Goal: Task Accomplishment & Management: Complete application form

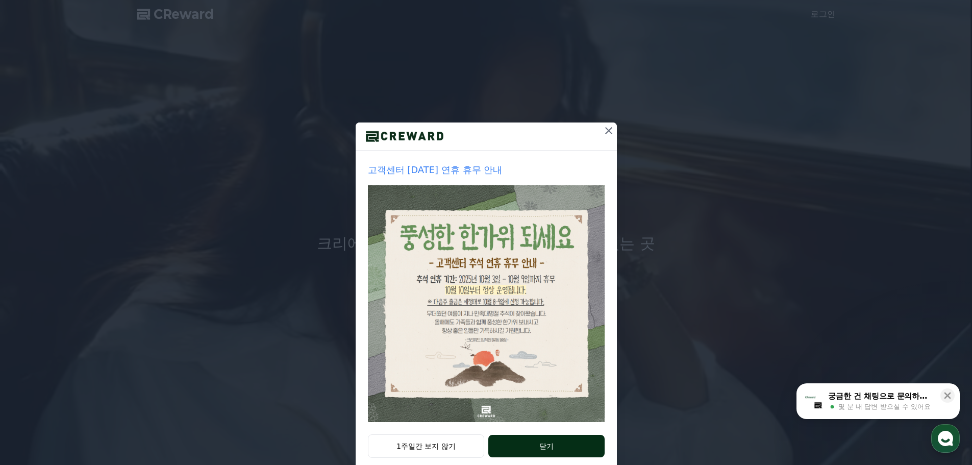
click at [512, 445] on button "닫기" at bounding box center [546, 446] width 116 height 22
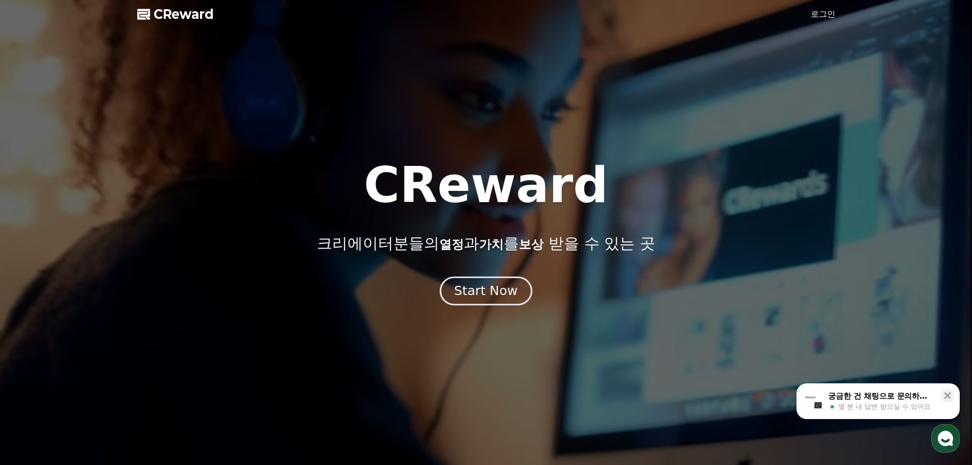
click at [489, 282] on div "Start Now" at bounding box center [485, 290] width 63 height 17
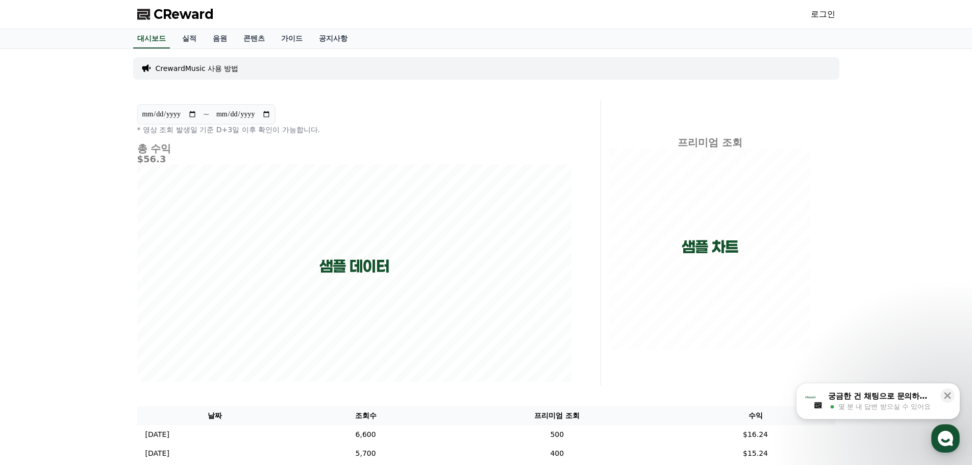
click at [835, 13] on link "로그인" at bounding box center [823, 14] width 24 height 12
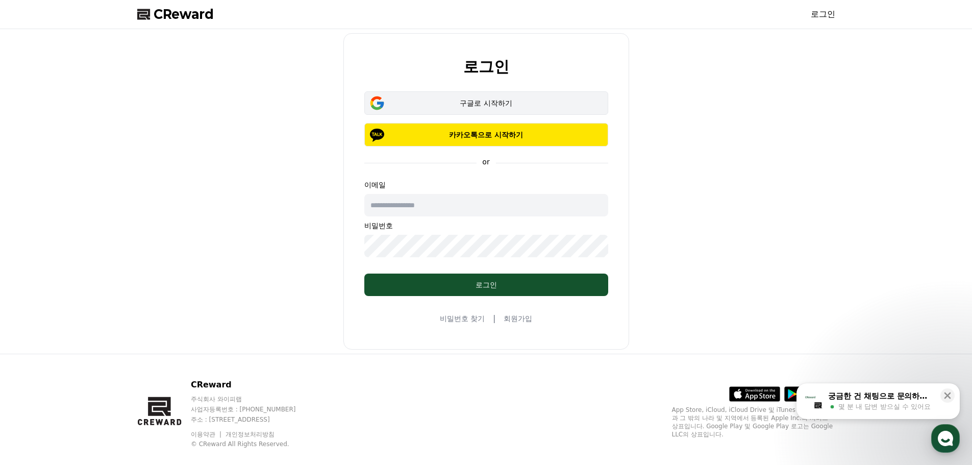
click at [516, 102] on div "구글로 시작하기" at bounding box center [486, 103] width 214 height 10
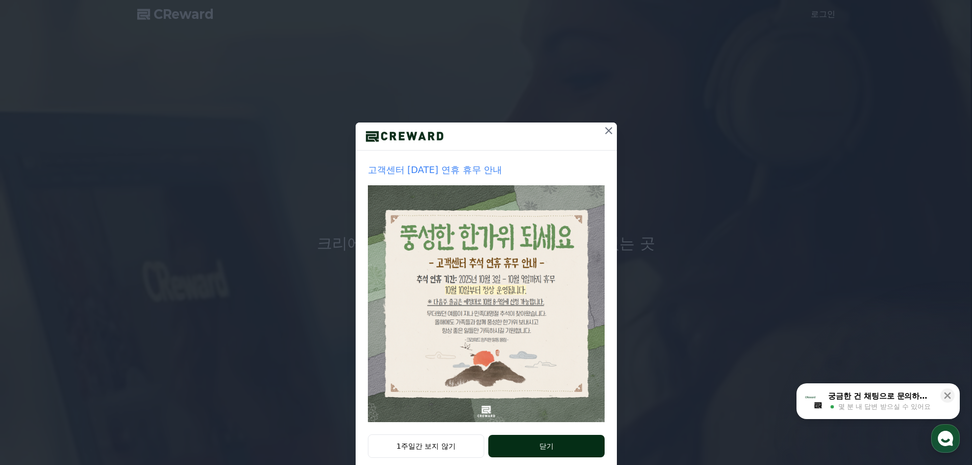
click at [529, 441] on button "닫기" at bounding box center [546, 446] width 116 height 22
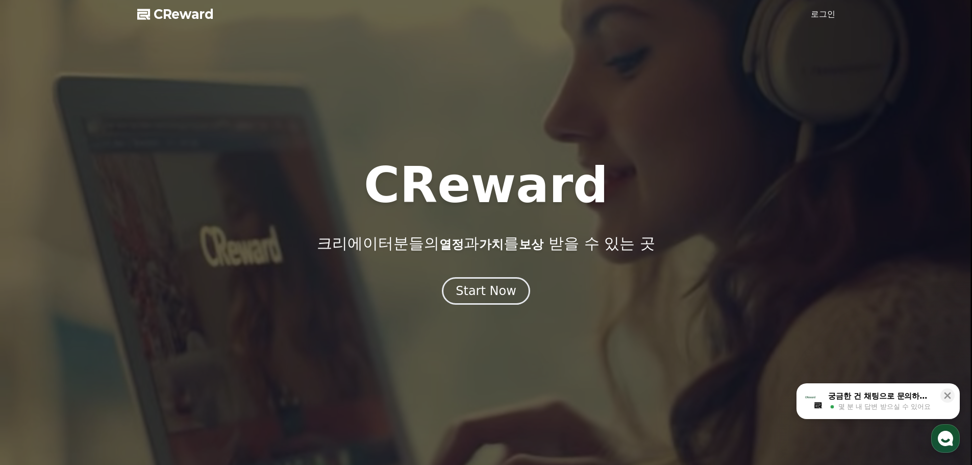
click at [828, 11] on link "로그인" at bounding box center [823, 14] width 24 height 12
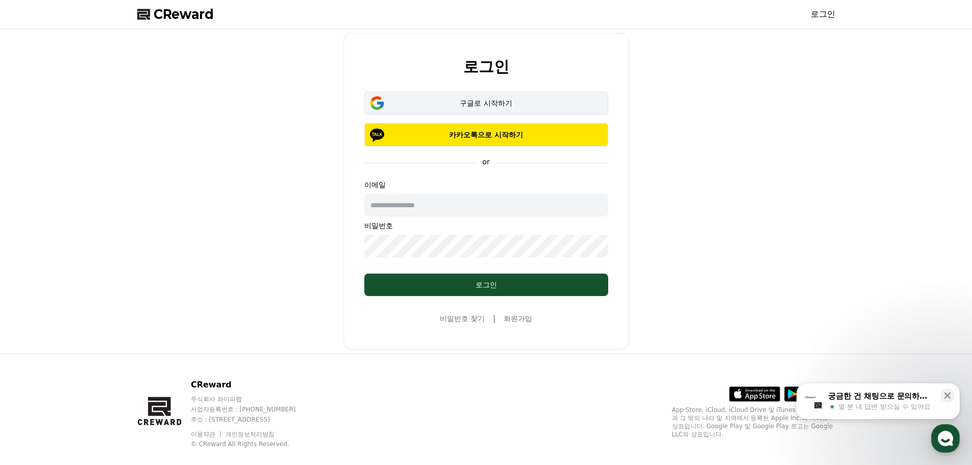
click at [483, 104] on div "구글로 시작하기" at bounding box center [486, 103] width 214 height 10
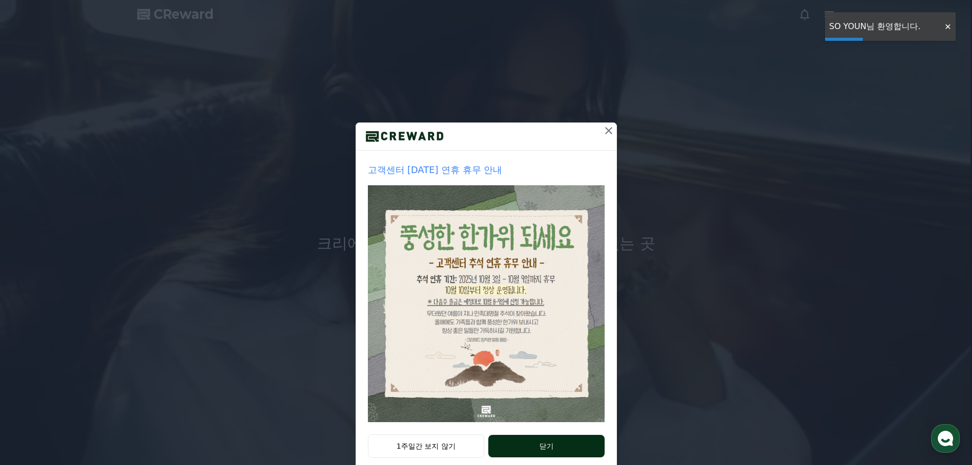
click at [535, 438] on button "닫기" at bounding box center [546, 446] width 116 height 22
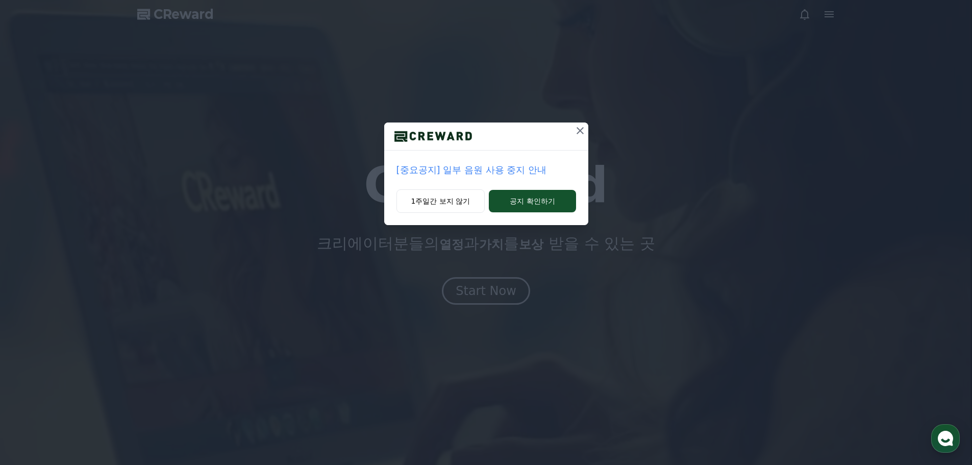
click at [578, 126] on icon at bounding box center [580, 131] width 12 height 12
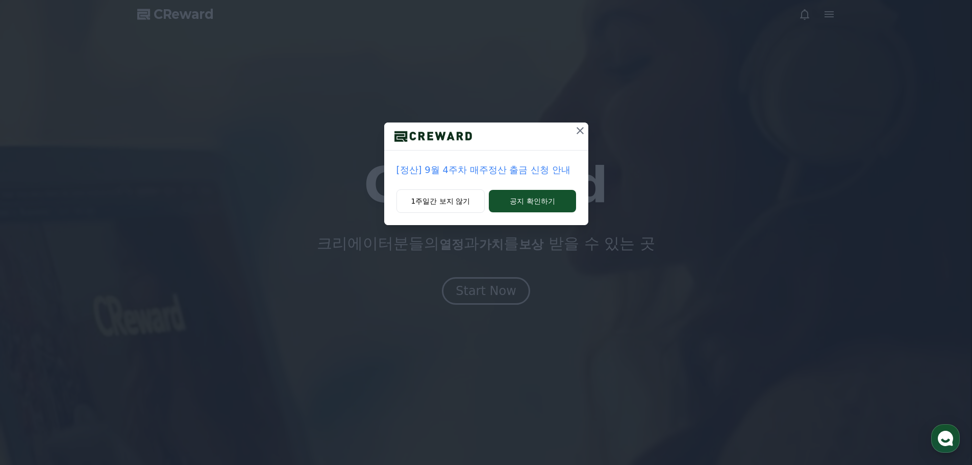
click at [578, 127] on icon at bounding box center [580, 131] width 12 height 12
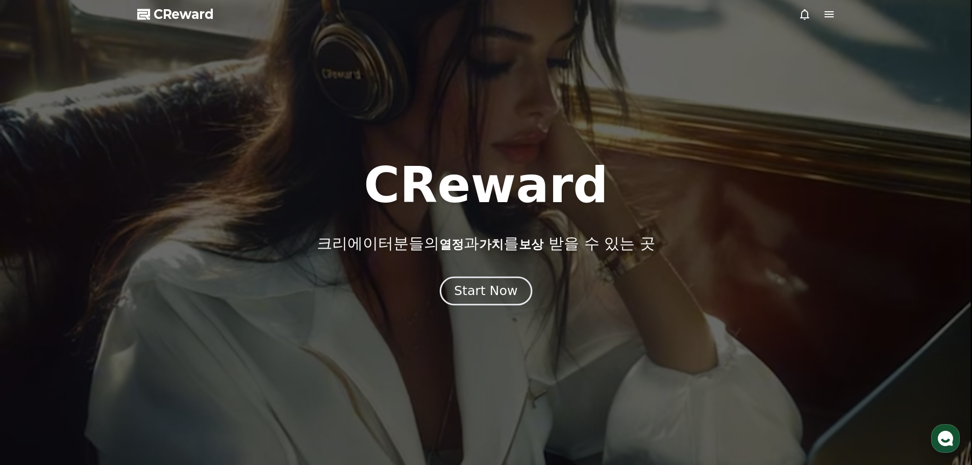
click at [494, 293] on div "Start Now" at bounding box center [485, 290] width 63 height 17
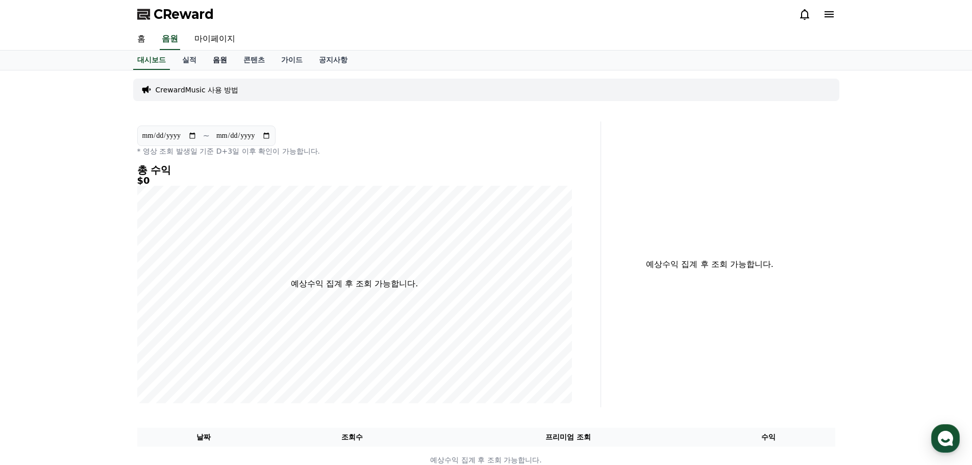
click at [212, 59] on link "음원" at bounding box center [220, 60] width 31 height 19
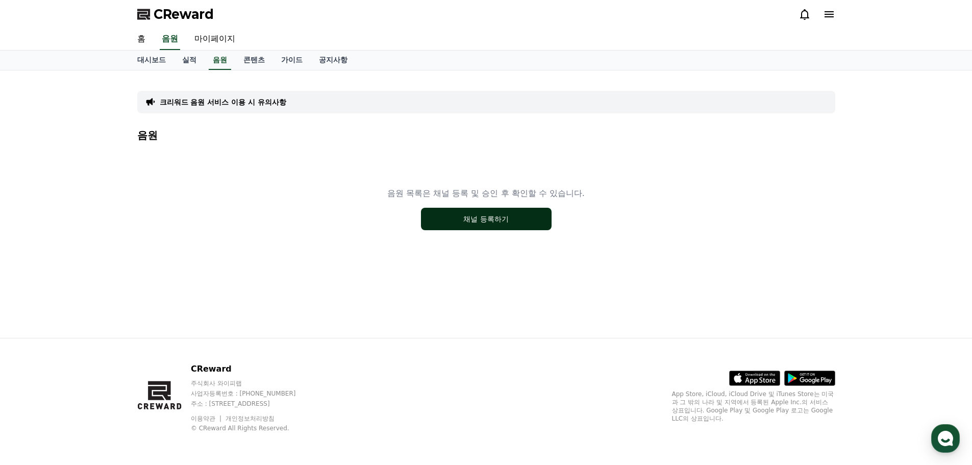
click at [504, 219] on button "채널 등록하기" at bounding box center [486, 219] width 131 height 22
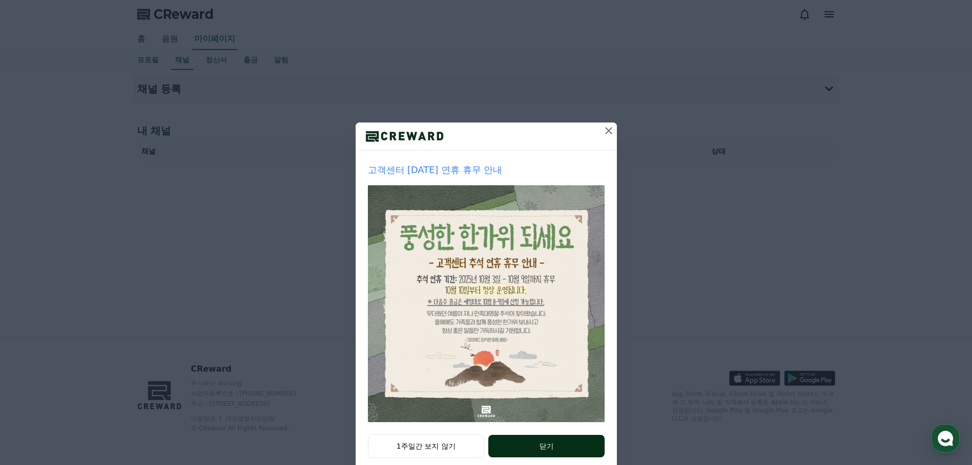
click at [518, 450] on button "닫기" at bounding box center [546, 446] width 116 height 22
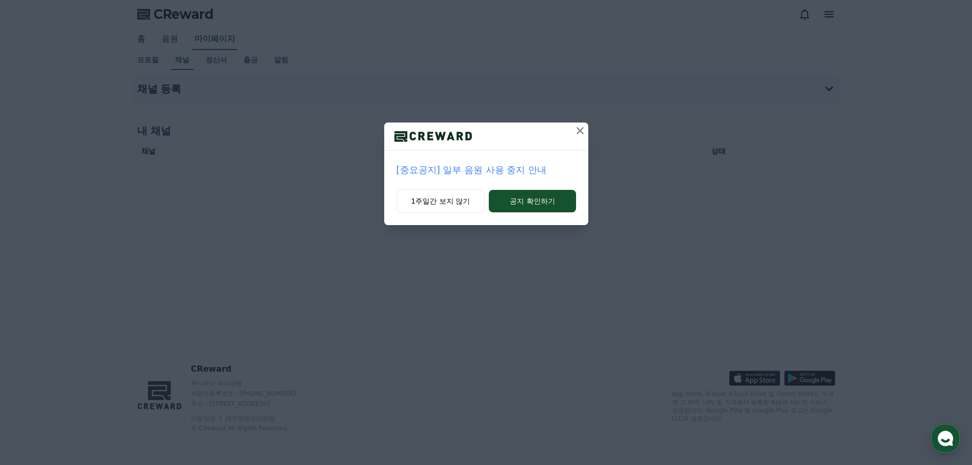
click at [469, 173] on p "[중요공지] 일부 음원 사용 중지 안내" at bounding box center [487, 170] width 180 height 14
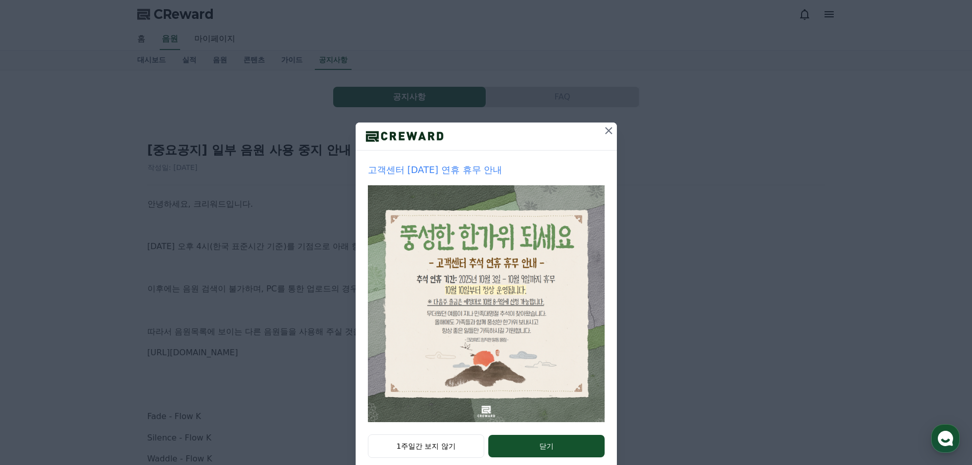
click at [524, 431] on div "고객센터 [DATE] 연휴 휴무 안내" at bounding box center [486, 293] width 261 height 284
click at [533, 436] on button "닫기" at bounding box center [546, 446] width 116 height 22
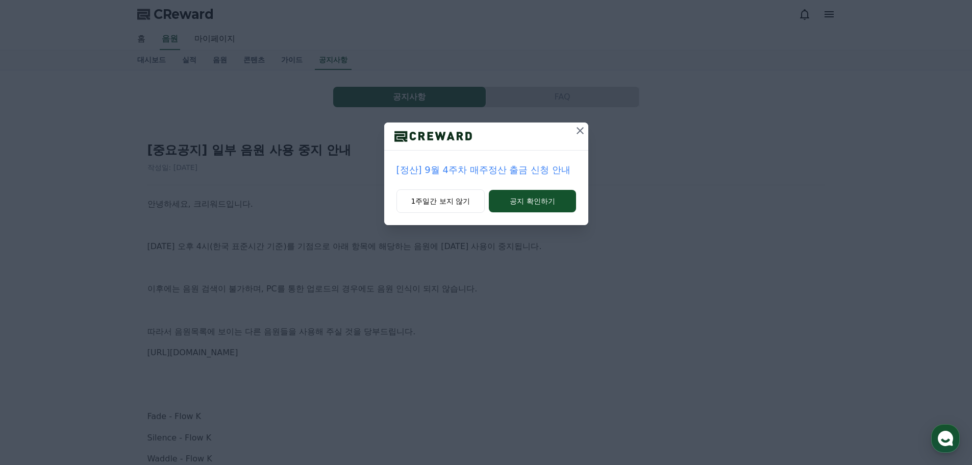
click at [573, 134] on button at bounding box center [580, 130] width 16 height 16
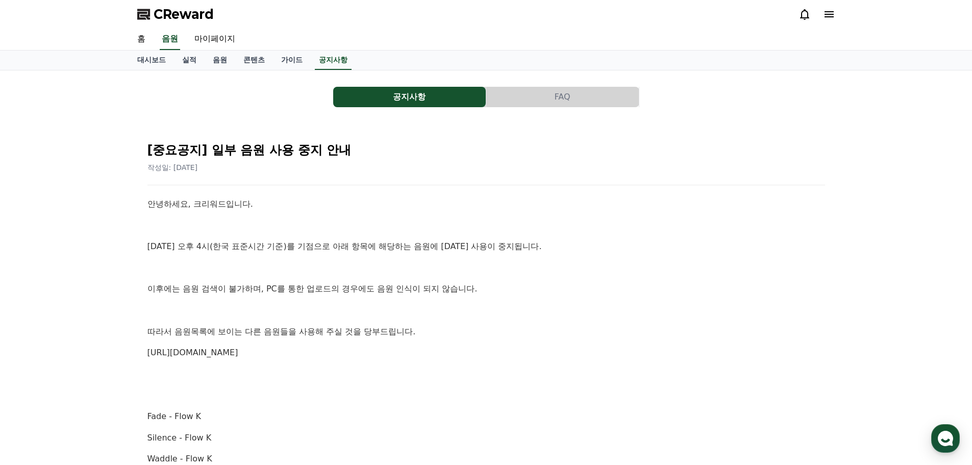
click at [237, 353] on link "https://creward.net/music/list/public" at bounding box center [192, 353] width 91 height 10
click at [216, 61] on link "음원" at bounding box center [220, 60] width 31 height 19
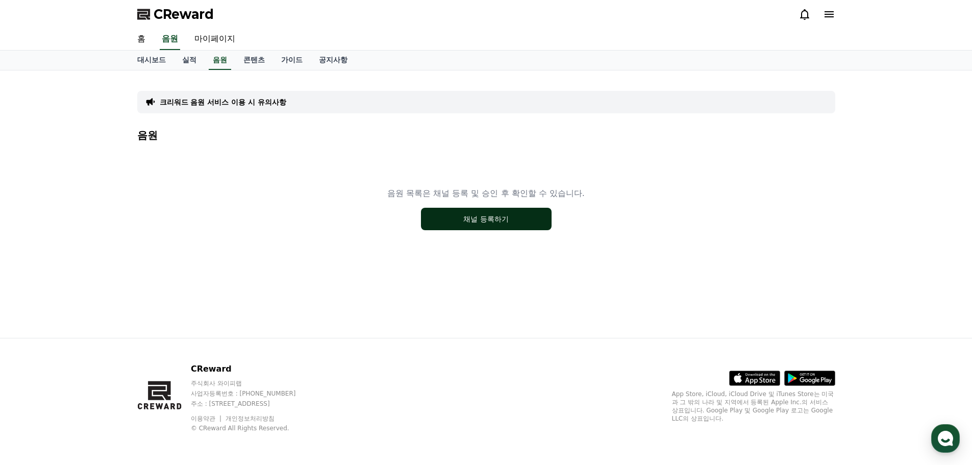
click at [456, 212] on button "채널 등록하기" at bounding box center [486, 219] width 131 height 22
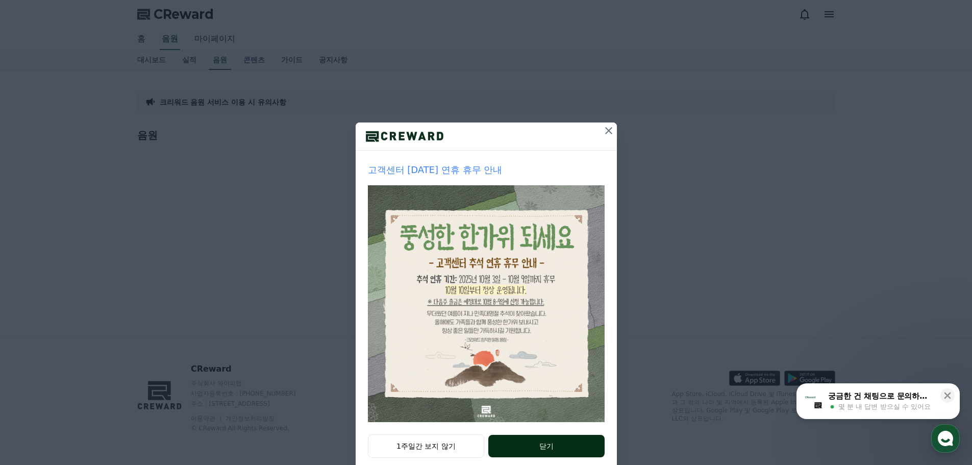
click at [545, 444] on button "닫기" at bounding box center [546, 446] width 116 height 22
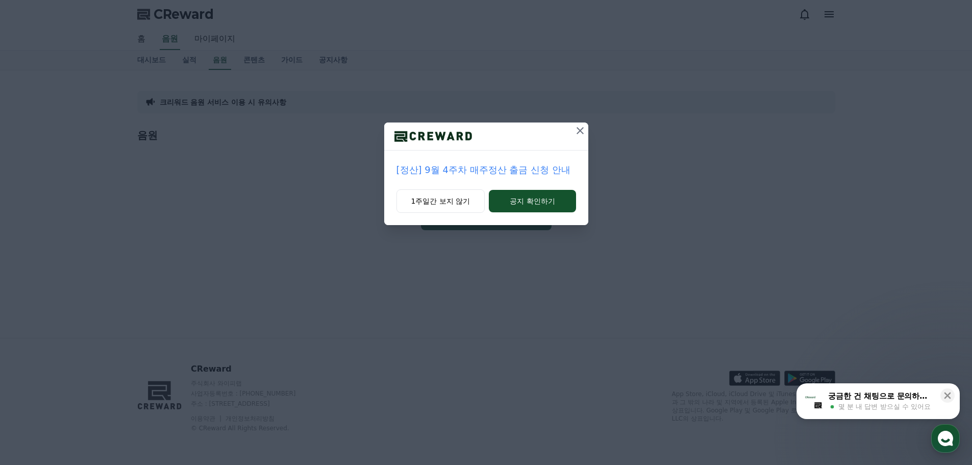
click at [575, 132] on icon at bounding box center [580, 131] width 12 height 12
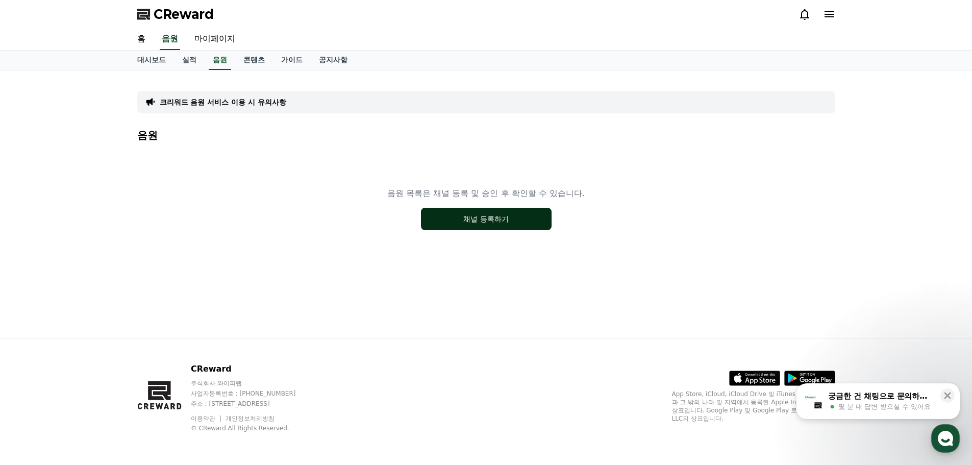
click at [456, 225] on button "채널 등록하기" at bounding box center [486, 219] width 131 height 22
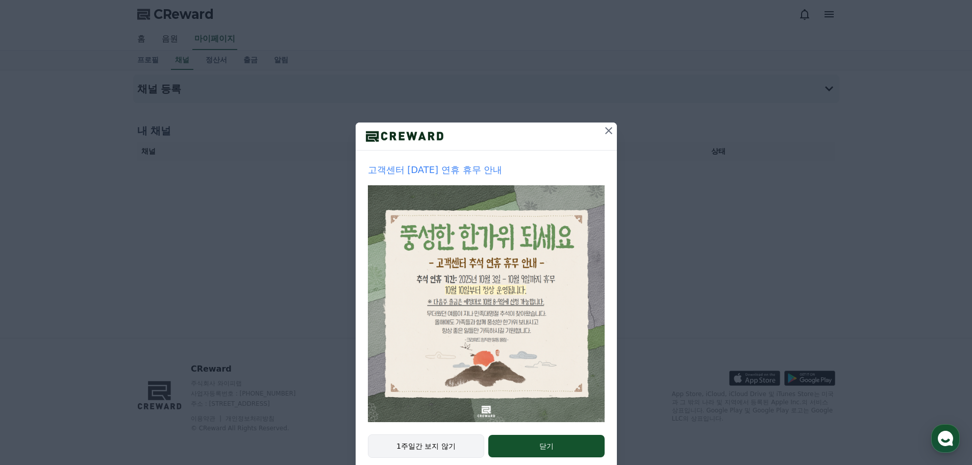
click at [447, 444] on button "1주일간 보지 않기" at bounding box center [426, 445] width 117 height 23
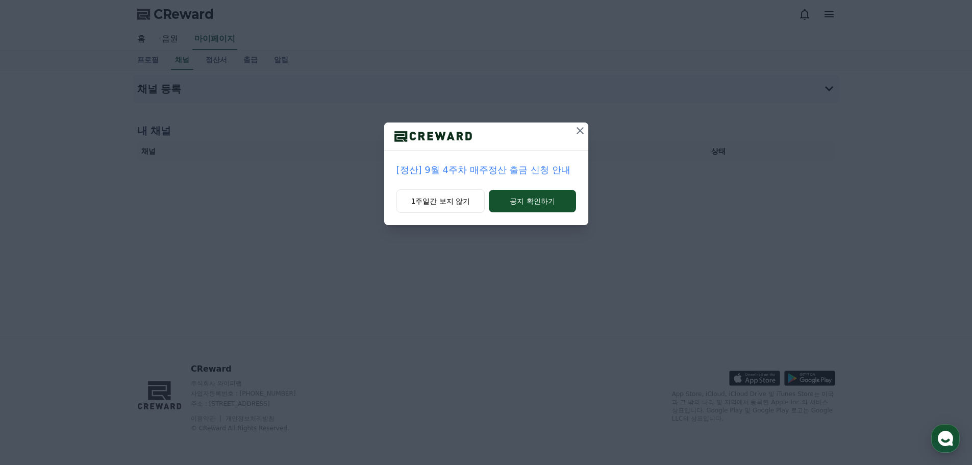
click at [578, 133] on icon at bounding box center [580, 131] width 12 height 12
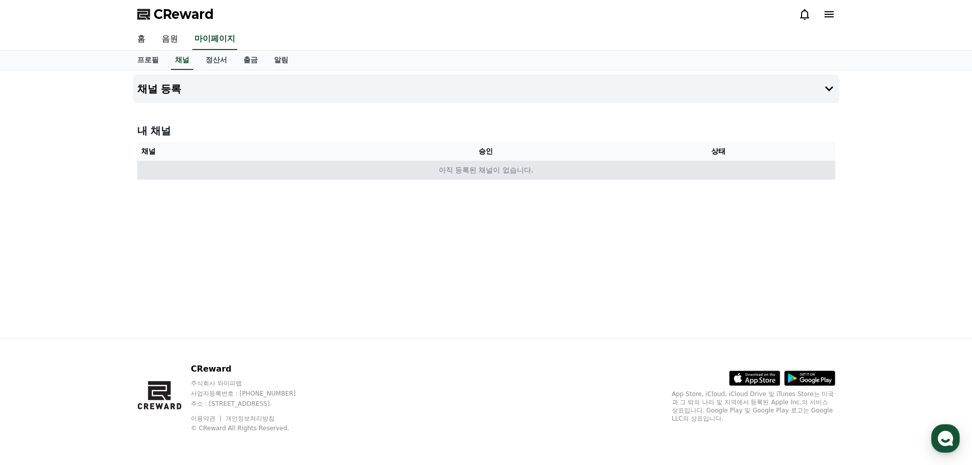
click at [532, 163] on td "아직 등록된 채널이 없습니다." at bounding box center [486, 170] width 698 height 19
click at [522, 172] on td "아직 등록된 채널이 없습니다." at bounding box center [486, 170] width 698 height 19
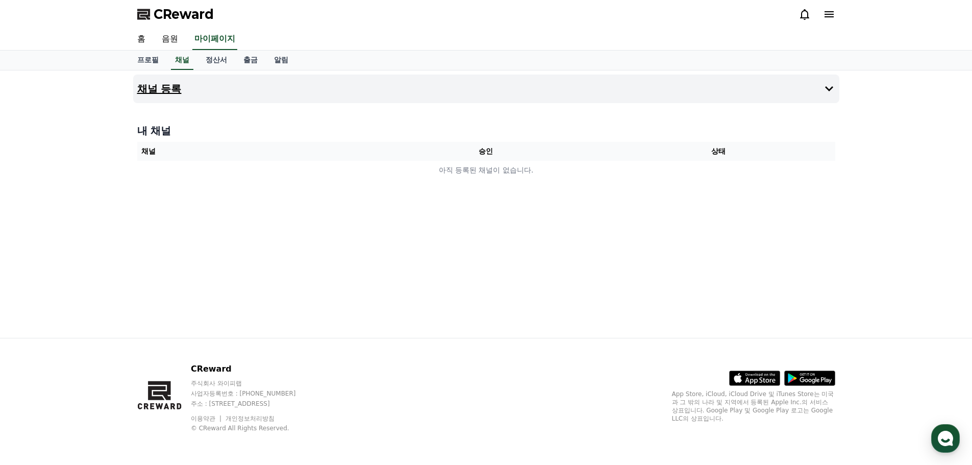
click at [170, 81] on button "채널 등록" at bounding box center [486, 89] width 706 height 29
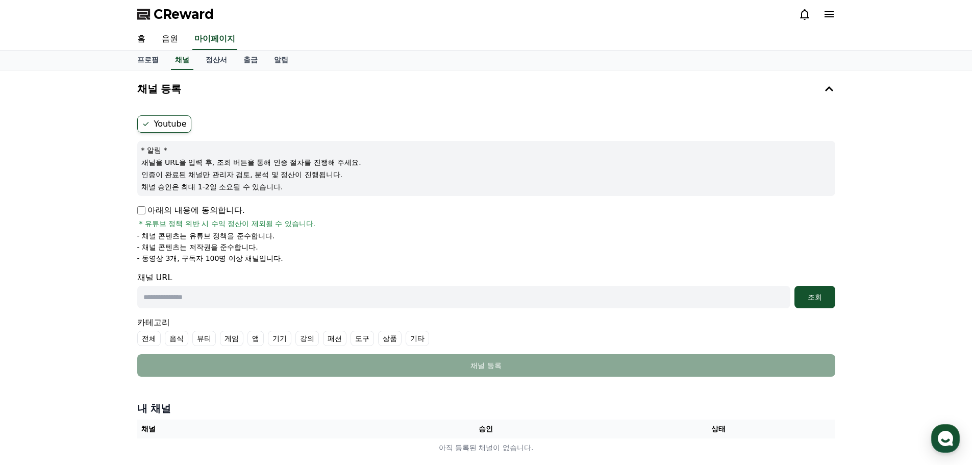
click at [311, 292] on input "text" at bounding box center [463, 297] width 653 height 22
type input "**********"
click at [815, 300] on div "조회" at bounding box center [815, 297] width 33 height 10
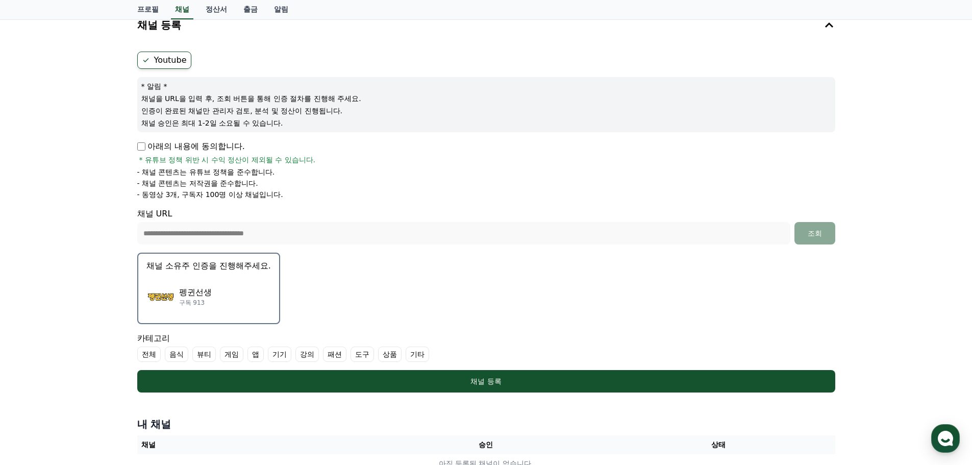
scroll to position [153, 0]
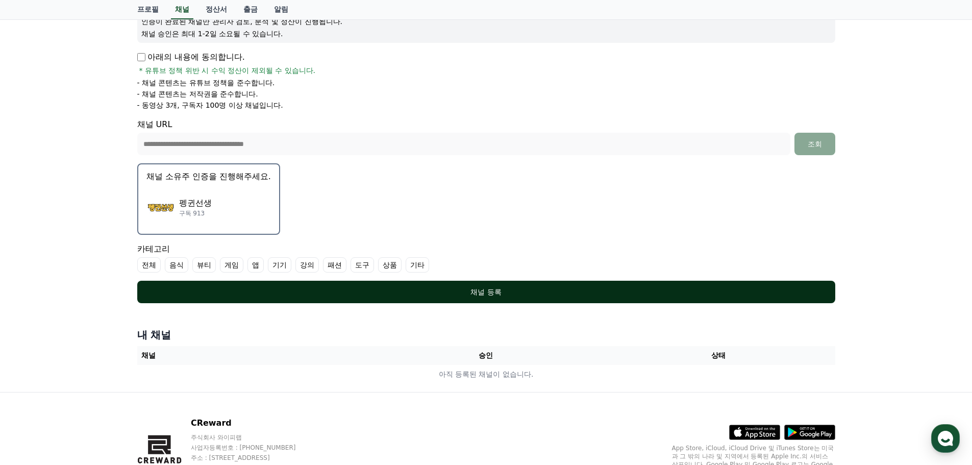
click at [434, 288] on div "채널 등록" at bounding box center [486, 292] width 657 height 10
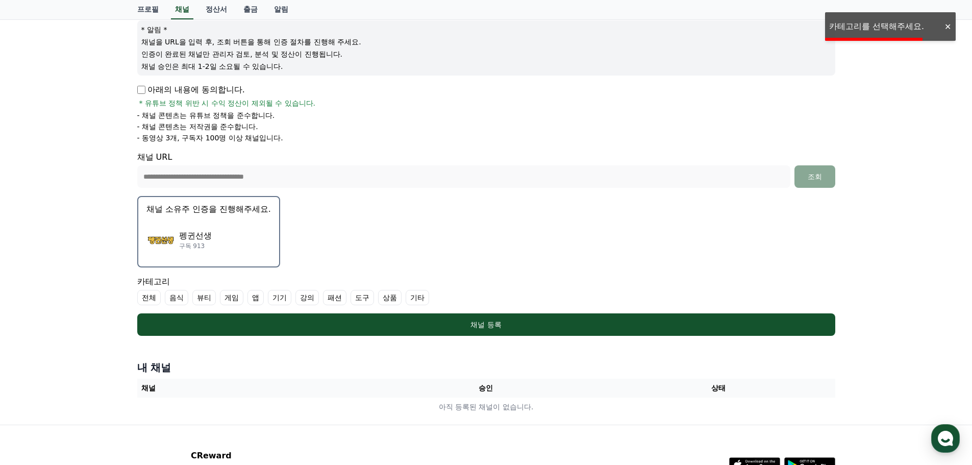
scroll to position [102, 0]
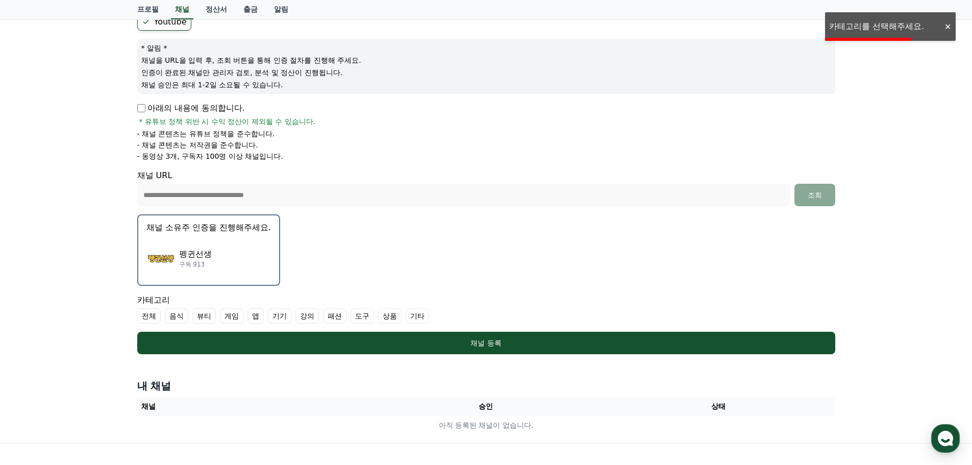
click at [414, 313] on label "기타" at bounding box center [417, 315] width 23 height 15
click at [421, 311] on label "기타" at bounding box center [417, 315] width 23 height 15
click at [469, 329] on form "**********" at bounding box center [486, 183] width 698 height 341
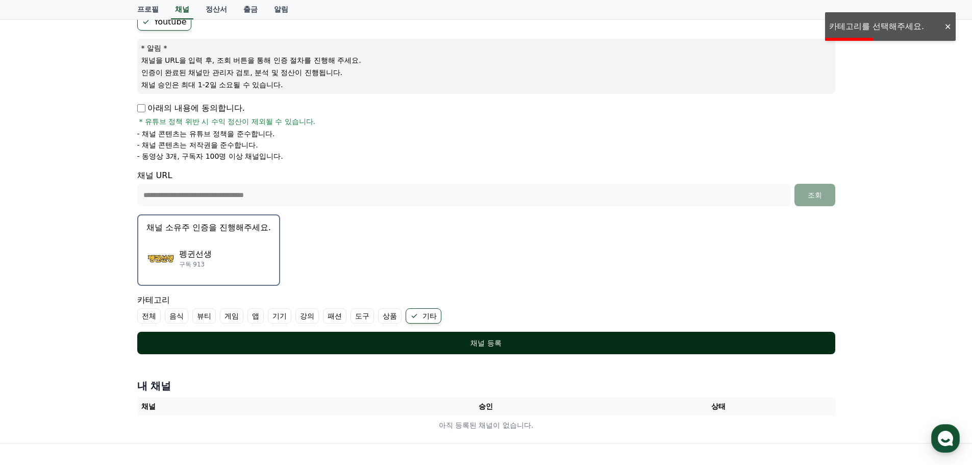
click at [469, 341] on div "채널 등록" at bounding box center [486, 343] width 657 height 10
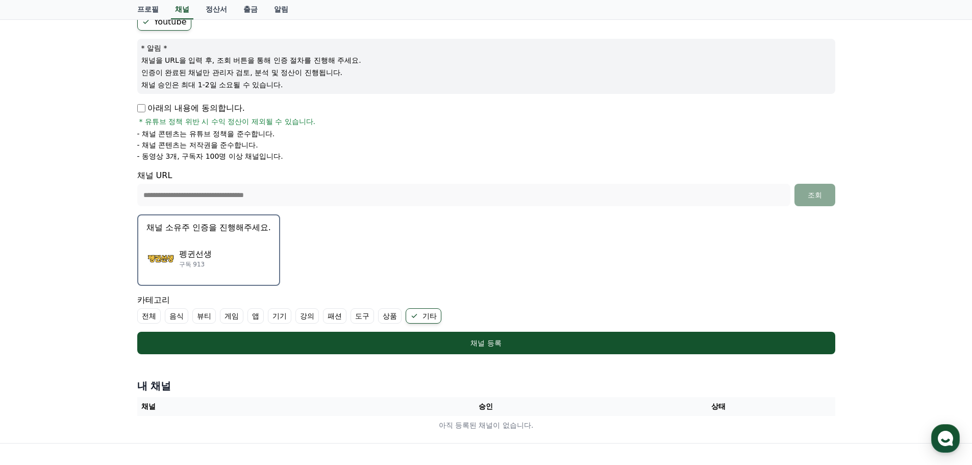
drag, startPoint x: 138, startPoint y: 157, endPoint x: 191, endPoint y: 154, distance: 53.7
click at [191, 154] on p "- 동영상 3개, 구독자 100명 이상 채널입니다." at bounding box center [210, 156] width 146 height 10
drag, startPoint x: 135, startPoint y: 151, endPoint x: 263, endPoint y: 151, distance: 128.1
click at [263, 151] on div "**********" at bounding box center [486, 183] width 706 height 349
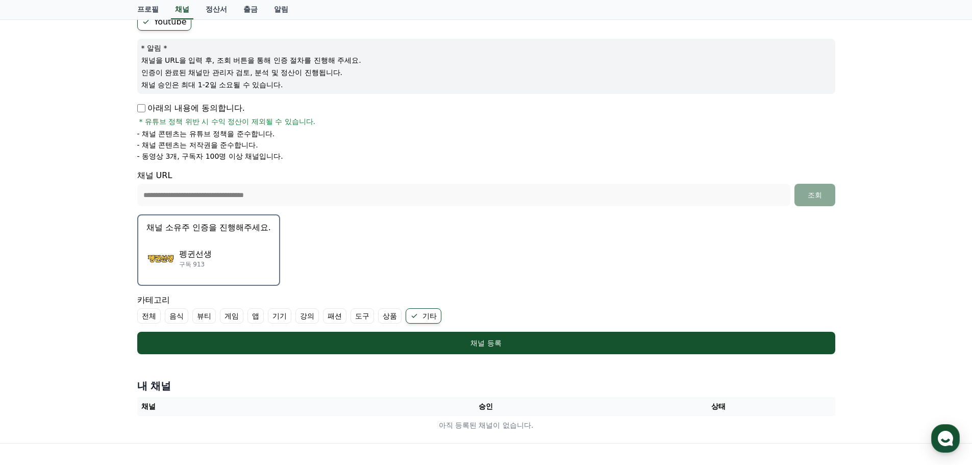
click at [350, 152] on li "- 동영상 3개, 구독자 100명 이상 채널입니다." at bounding box center [486, 156] width 698 height 10
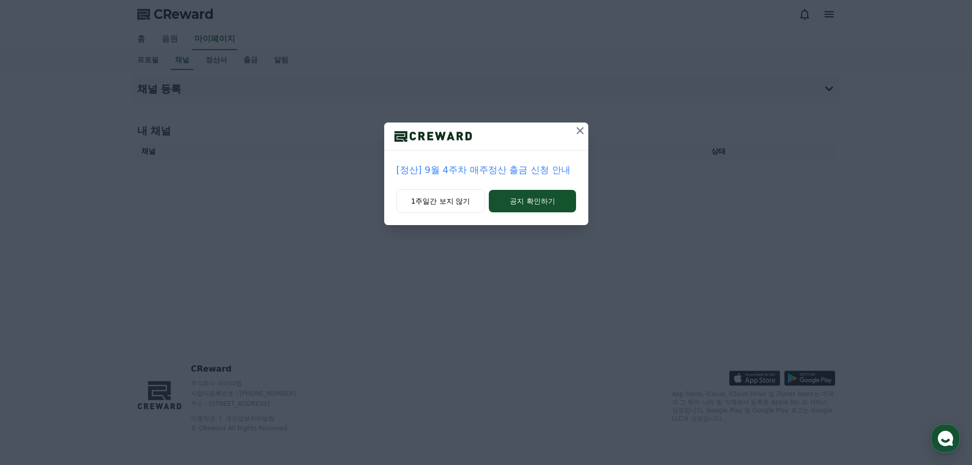
click at [583, 124] on button at bounding box center [580, 130] width 16 height 16
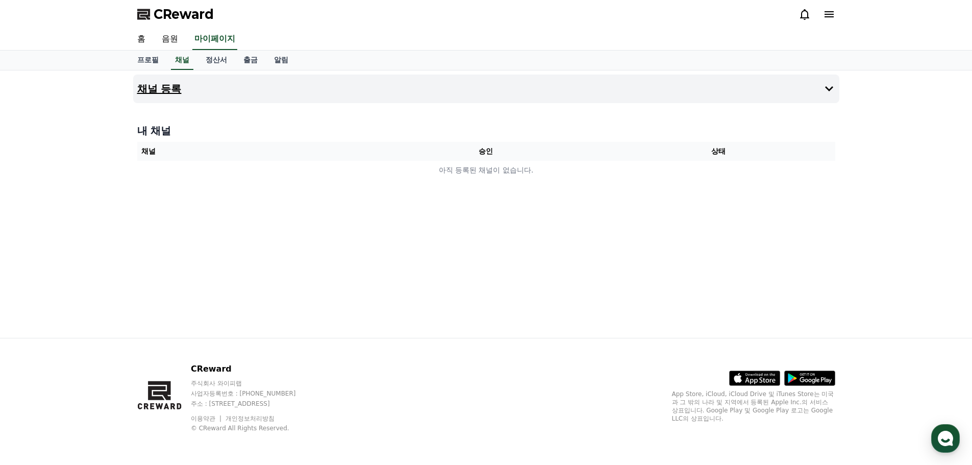
click at [185, 83] on button "채널 등록" at bounding box center [486, 89] width 706 height 29
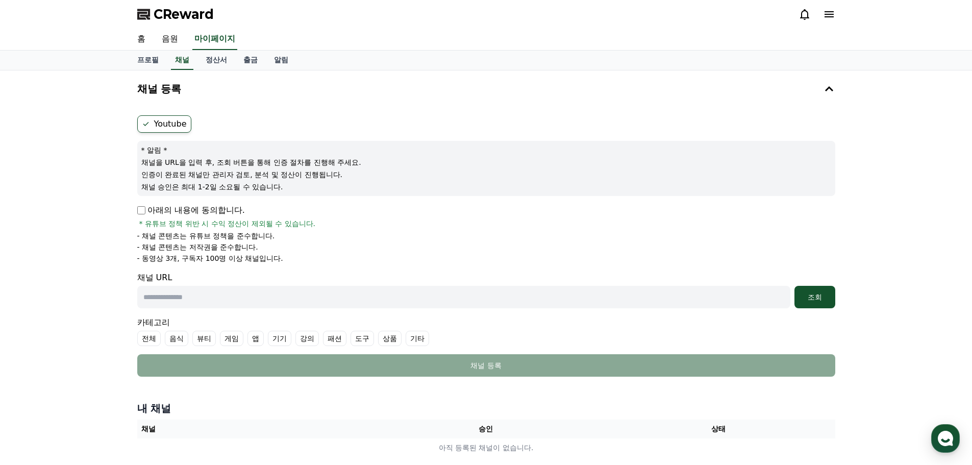
click at [185, 301] on input "text" at bounding box center [463, 297] width 653 height 22
paste input "**********"
type input "**********"
click at [417, 337] on label "기타" at bounding box center [417, 338] width 23 height 15
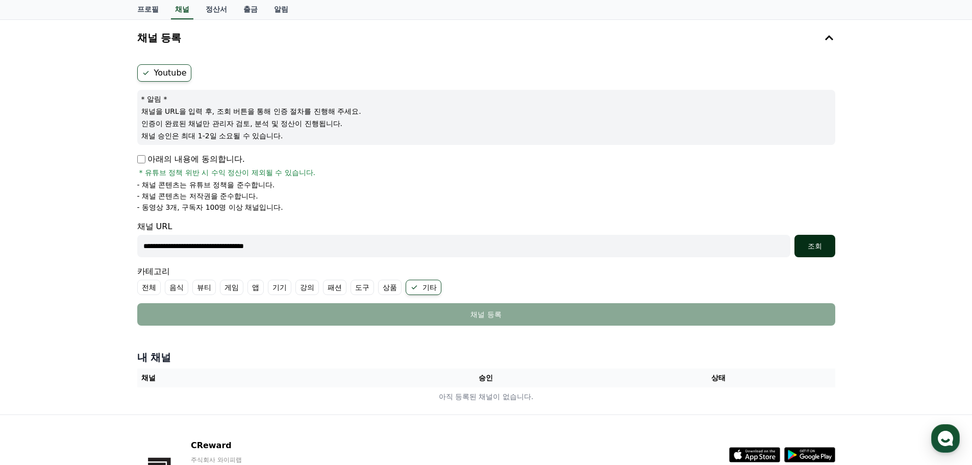
click at [818, 238] on button "조회" at bounding box center [815, 246] width 41 height 22
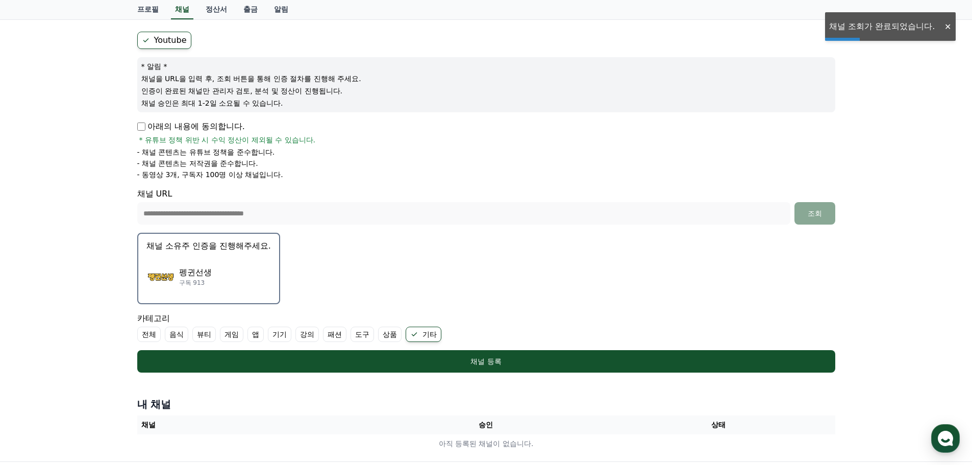
scroll to position [102, 0]
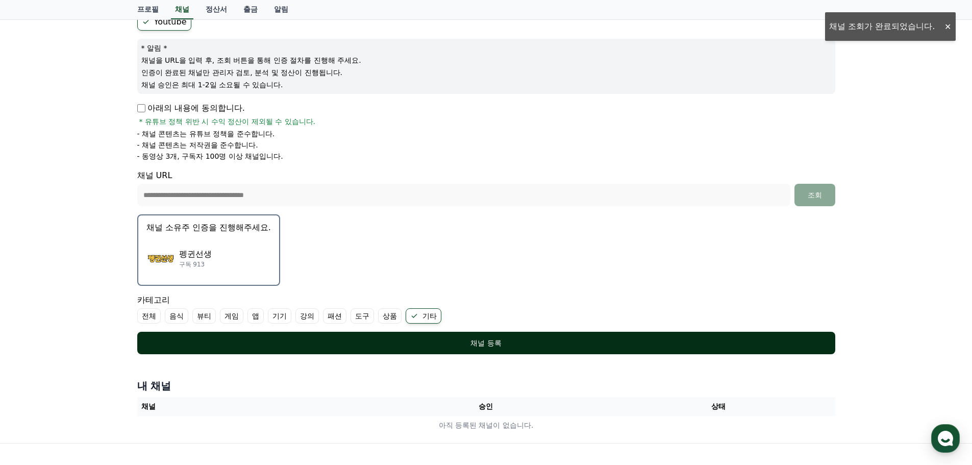
click at [494, 337] on button "채널 등록" at bounding box center [486, 343] width 698 height 22
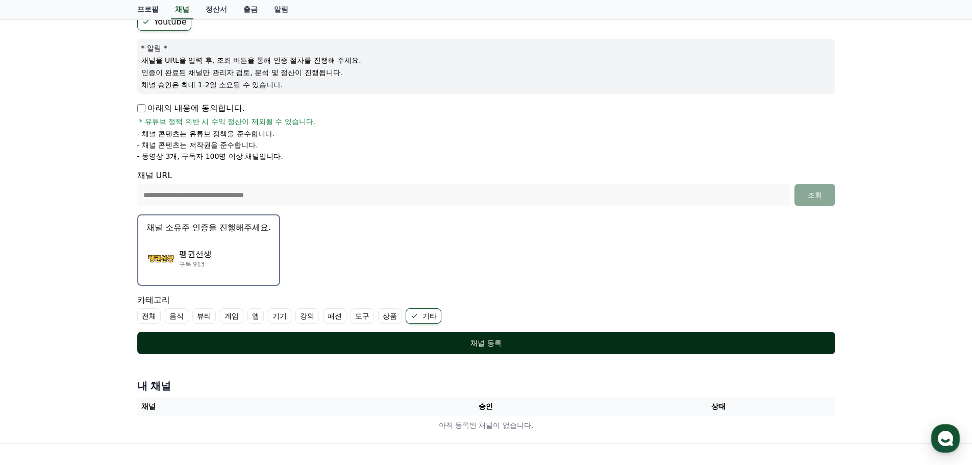
click at [527, 337] on button "채널 등록" at bounding box center [486, 343] width 698 height 22
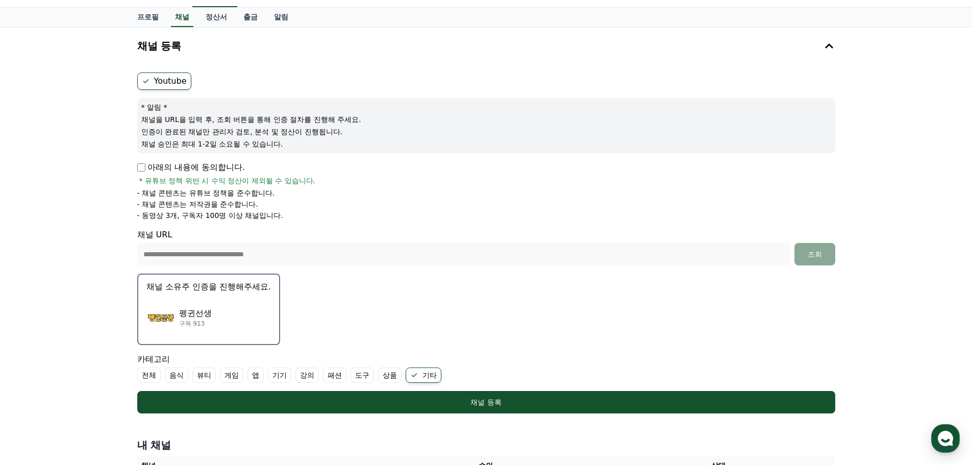
scroll to position [0, 0]
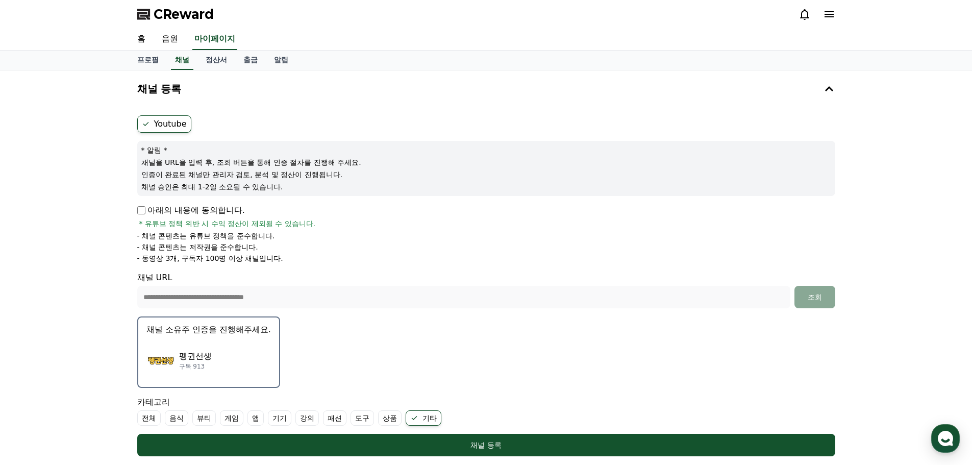
drag, startPoint x: 179, startPoint y: 242, endPoint x: 275, endPoint y: 267, distance: 98.8
click at [275, 267] on form "**********" at bounding box center [486, 285] width 698 height 341
click at [258, 263] on form "**********" at bounding box center [486, 285] width 698 height 341
